Goal: Task Accomplishment & Management: Complete application form

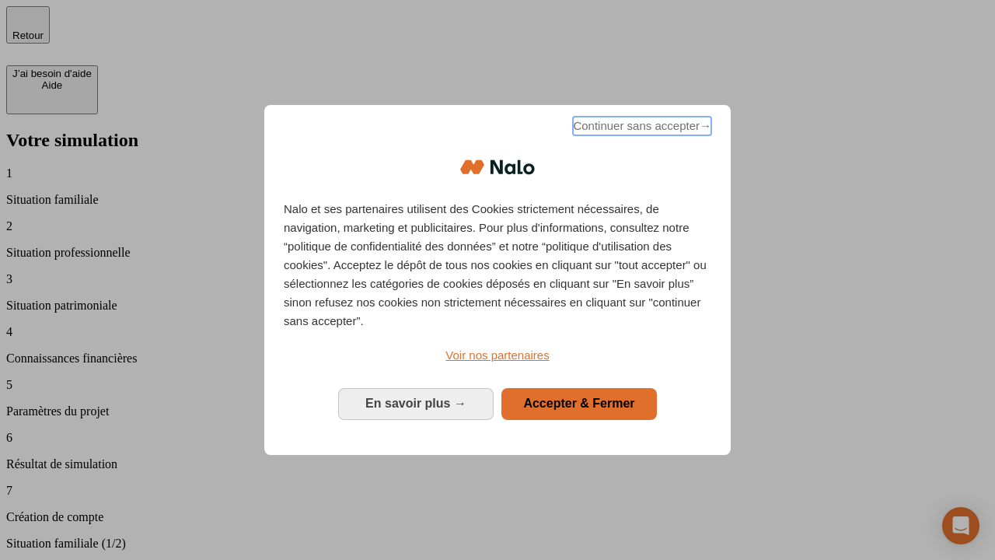
click at [640, 128] on span "Continuer sans accepter →" at bounding box center [642, 126] width 138 height 19
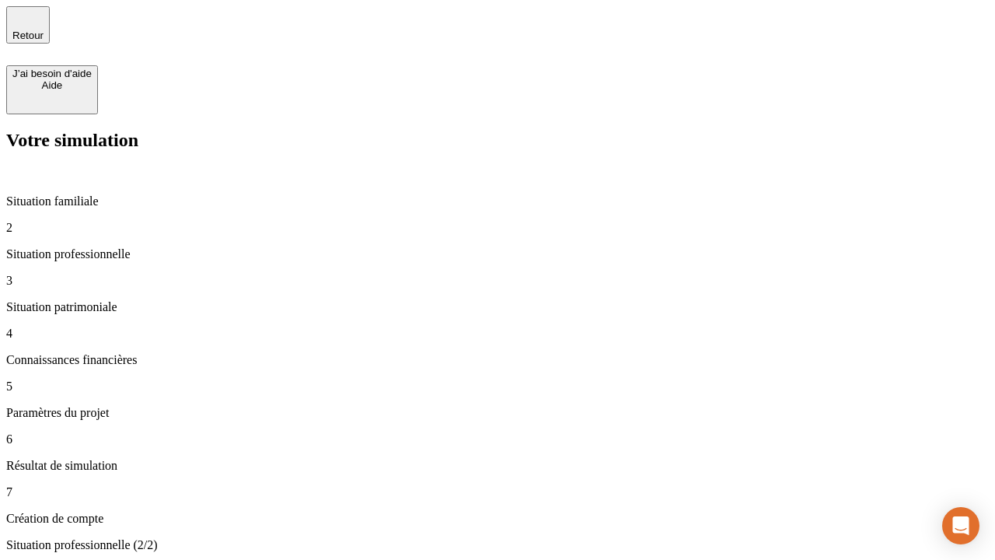
type input "30 000"
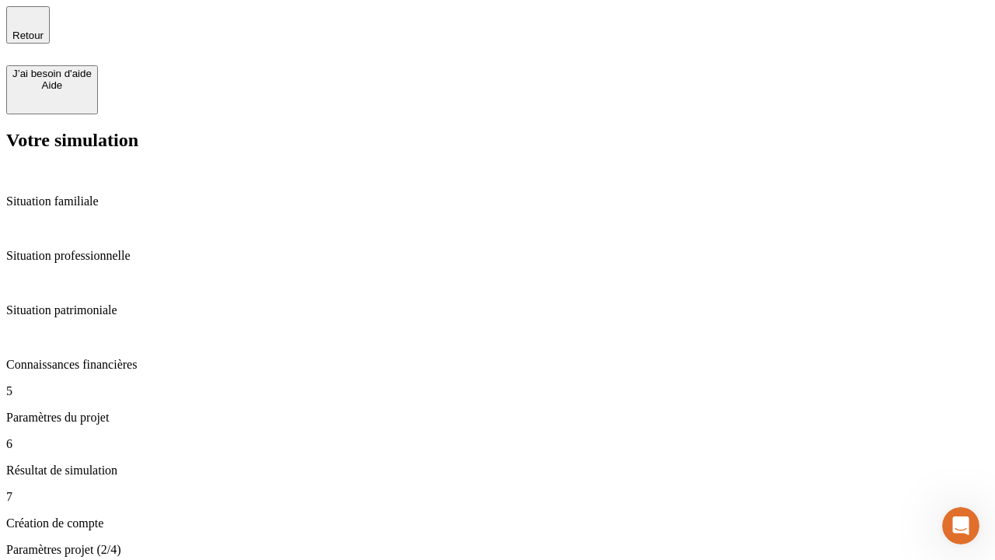
type input "25"
type input "1 000"
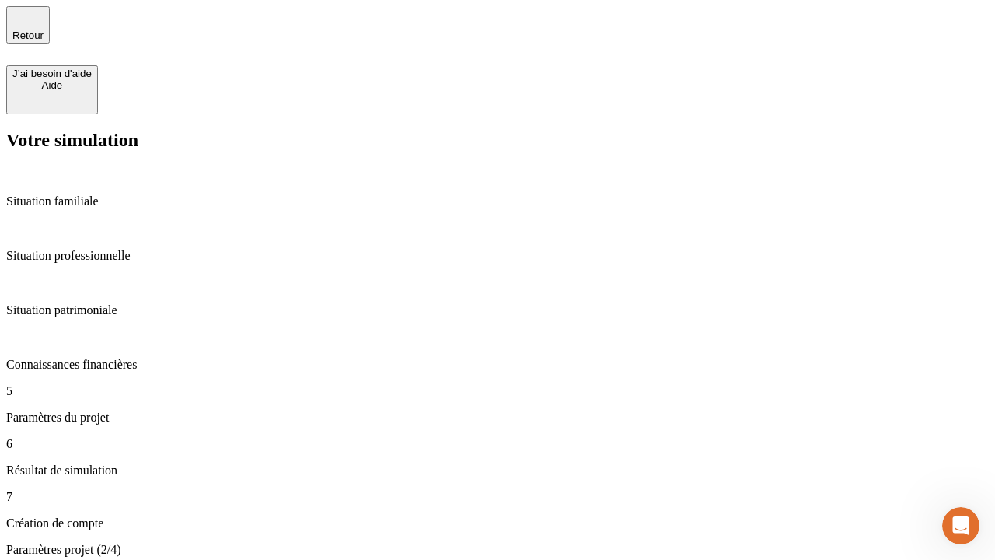
type input "640"
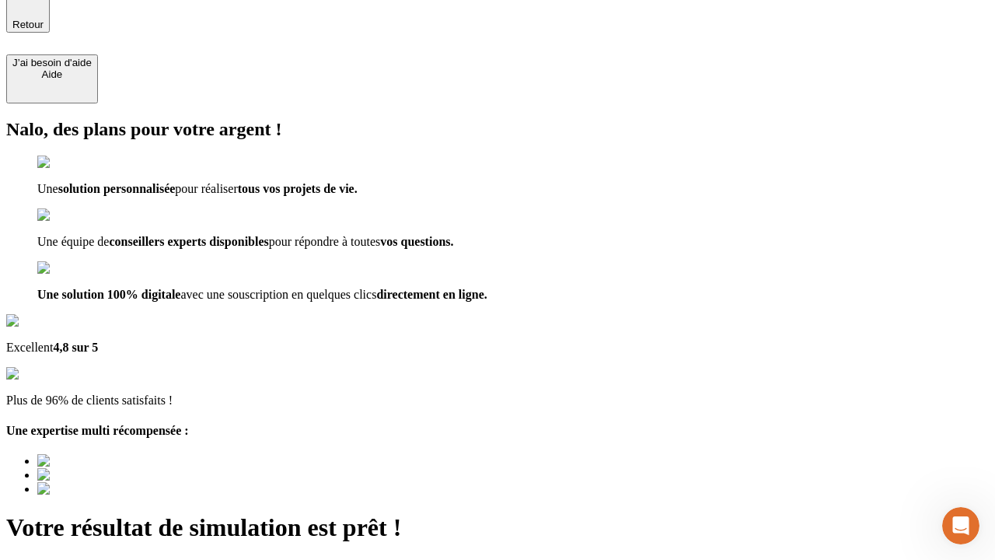
type input "[EMAIL_ADDRESS][PERSON_NAME][DOMAIN_NAME]"
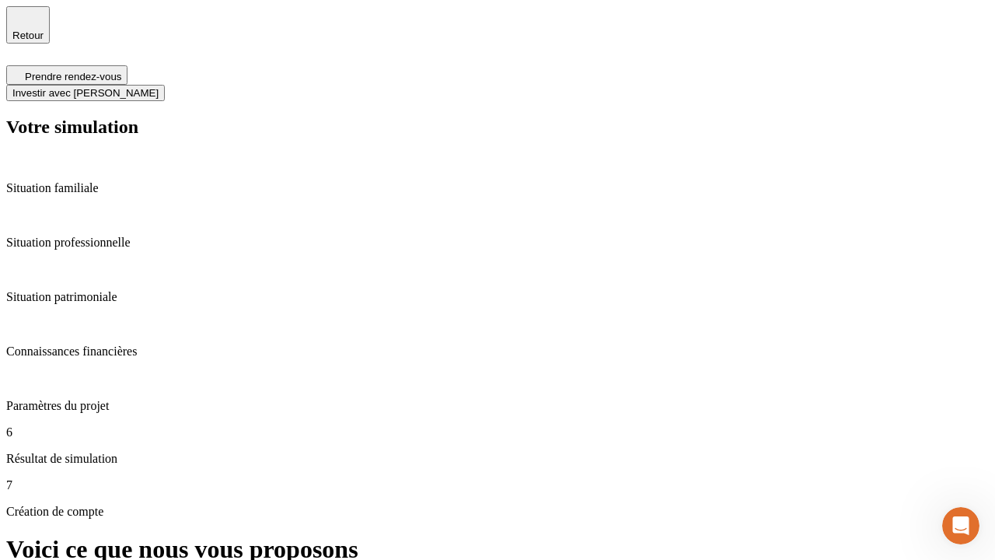
click at [159, 87] on span "Investir avec [PERSON_NAME]" at bounding box center [85, 93] width 146 height 12
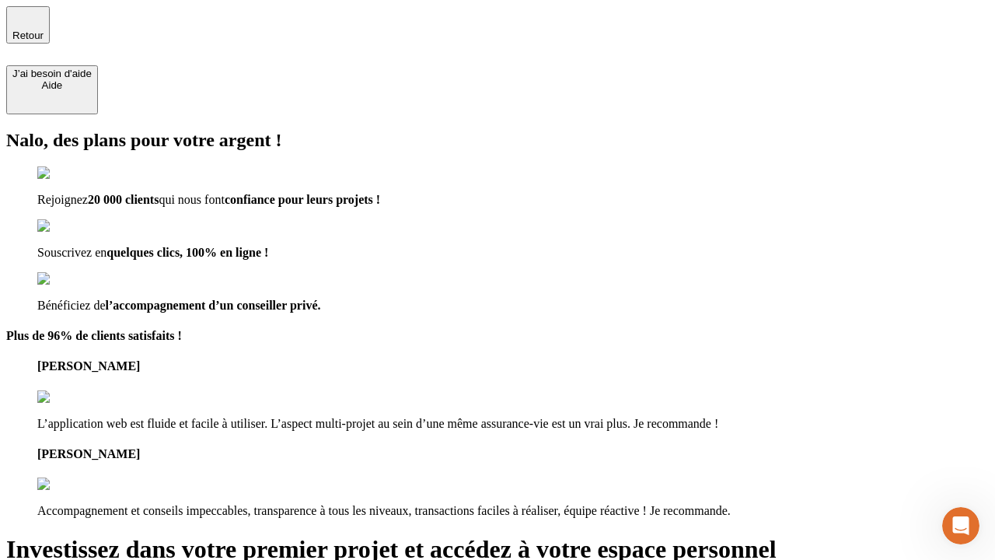
type input "[EMAIL_ADDRESS][PERSON_NAME][DOMAIN_NAME]"
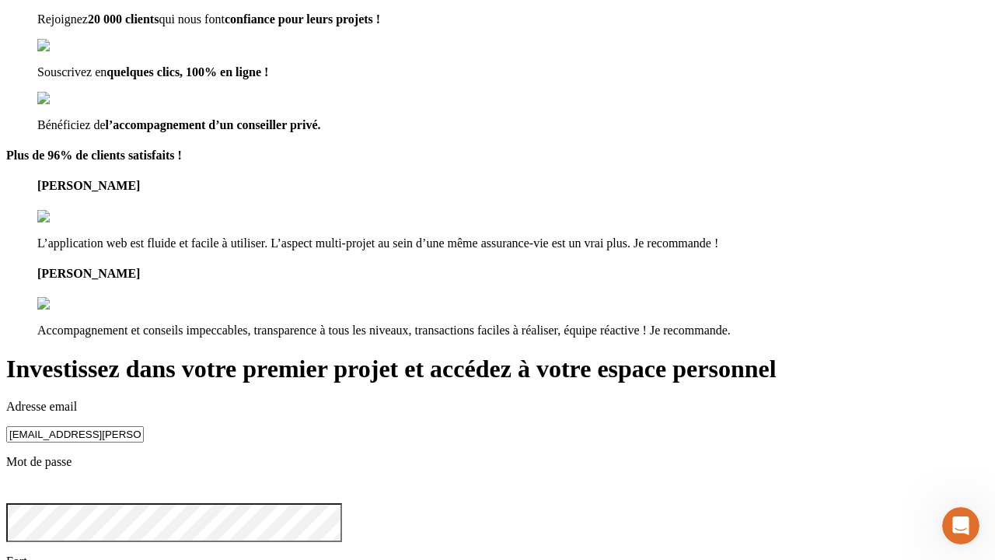
scroll to position [48, 0]
